Goal: Information Seeking & Learning: Learn about a topic

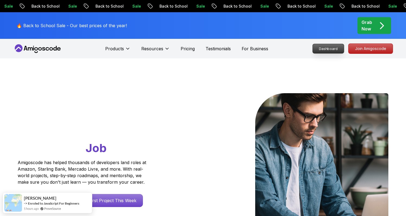
click at [328, 50] on p "Dashboard" at bounding box center [328, 48] width 31 height 9
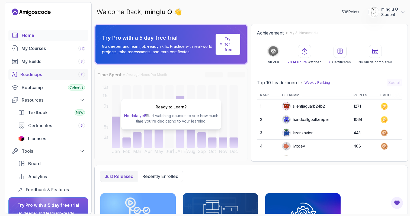
click at [52, 76] on div "Roadmaps 7" at bounding box center [52, 74] width 65 height 7
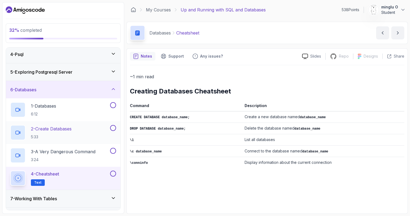
scroll to position [29, 0]
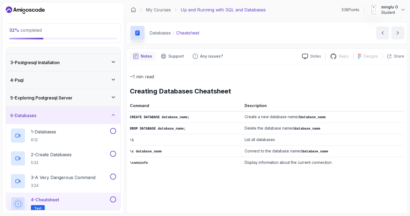
click at [77, 116] on div "6 - Databases" at bounding box center [63, 115] width 106 height 7
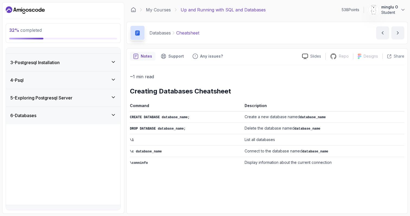
scroll to position [0, 0]
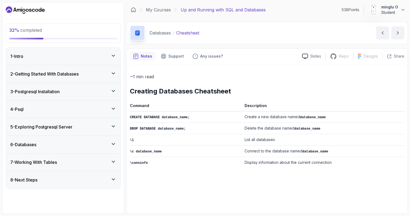
click at [73, 111] on div "4 - Psql" at bounding box center [63, 109] width 106 height 7
